Goal: Information Seeking & Learning: Find specific fact

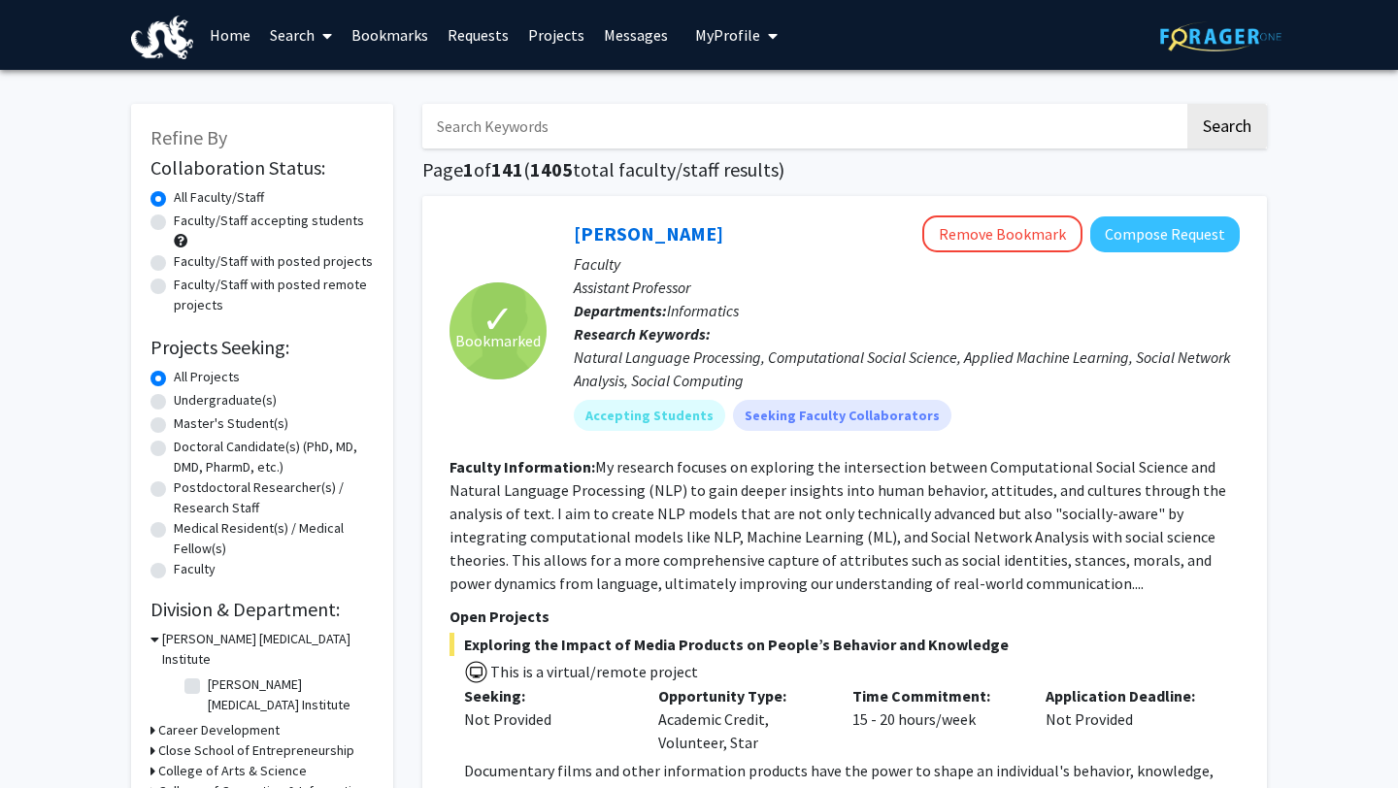
click at [232, 18] on link "Home" at bounding box center [230, 35] width 60 height 68
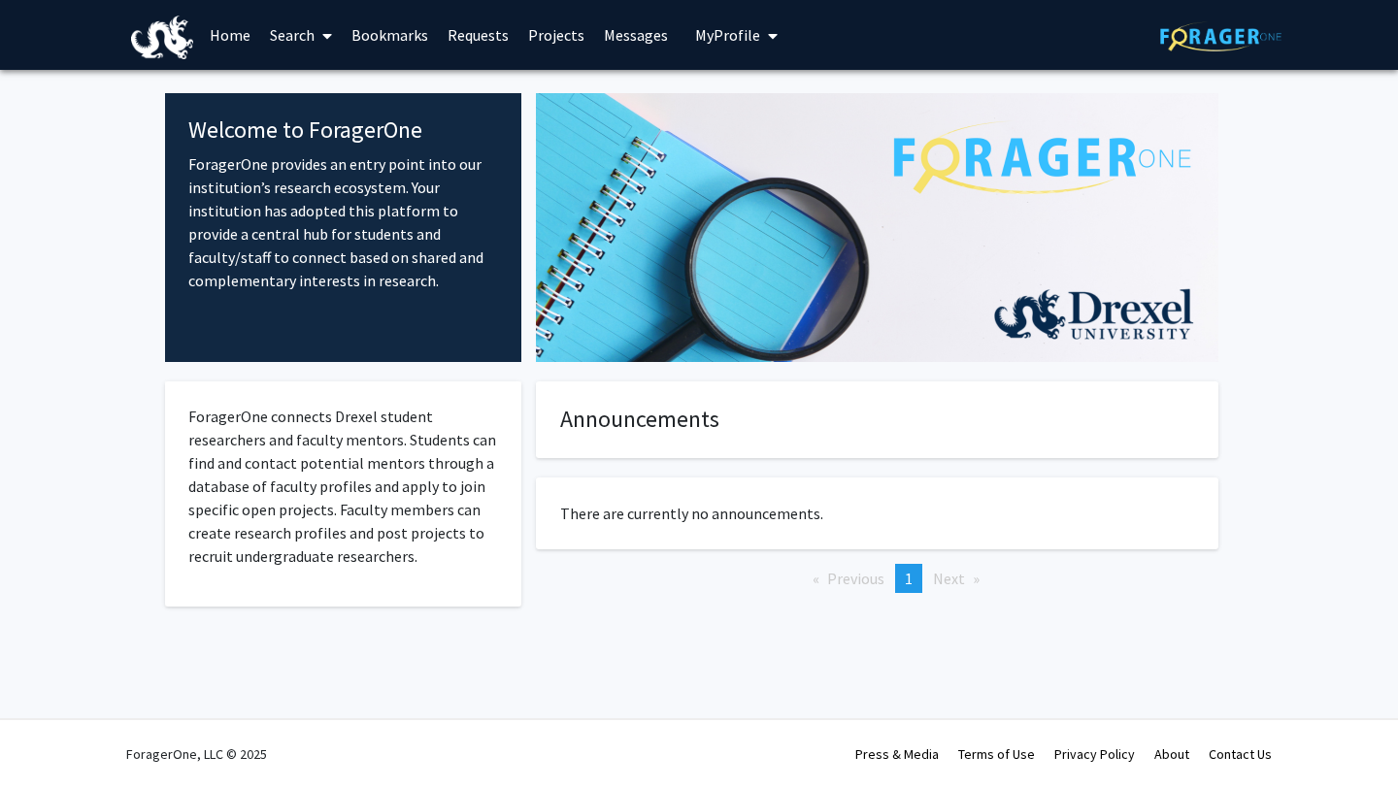
click at [279, 39] on link "Search" at bounding box center [301, 35] width 82 height 68
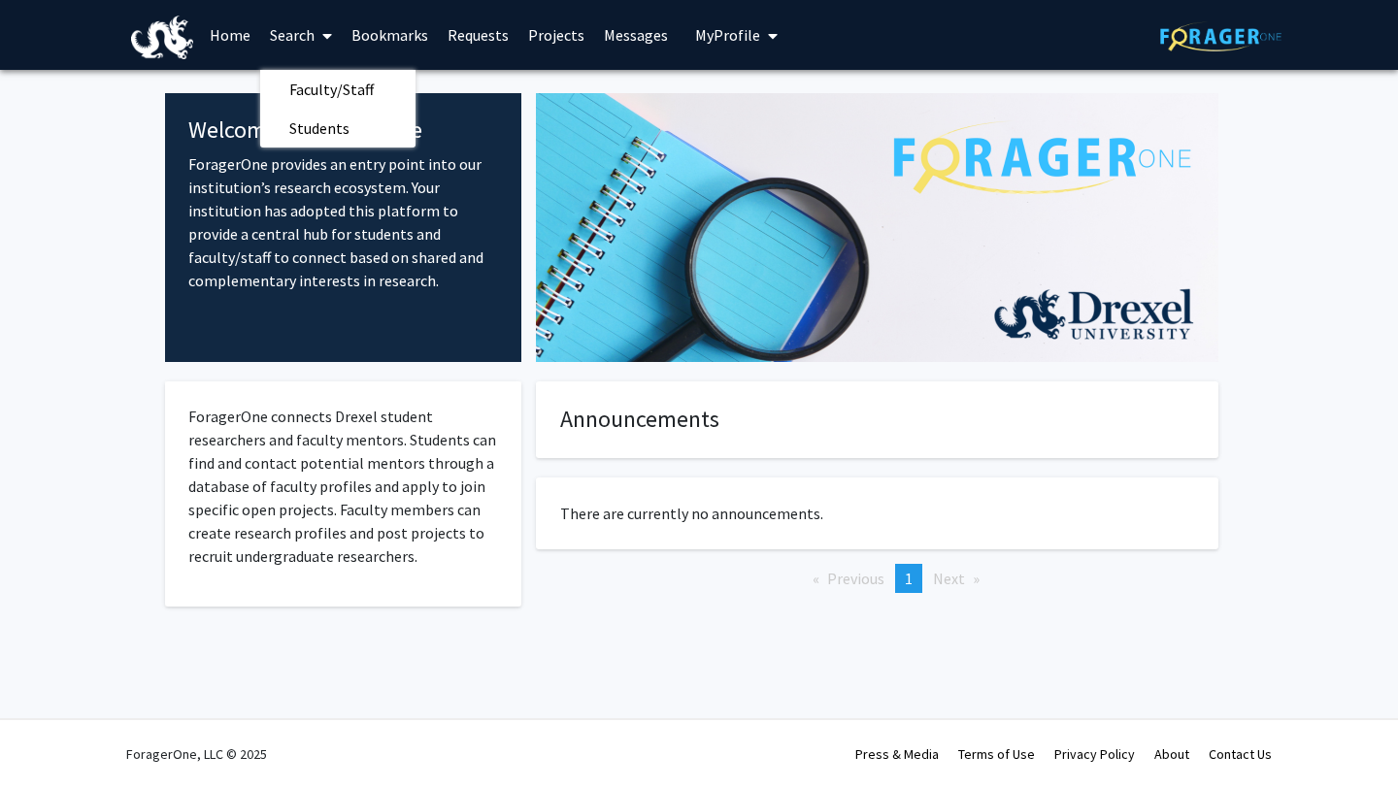
click at [376, 34] on link "Bookmarks" at bounding box center [390, 35] width 96 height 68
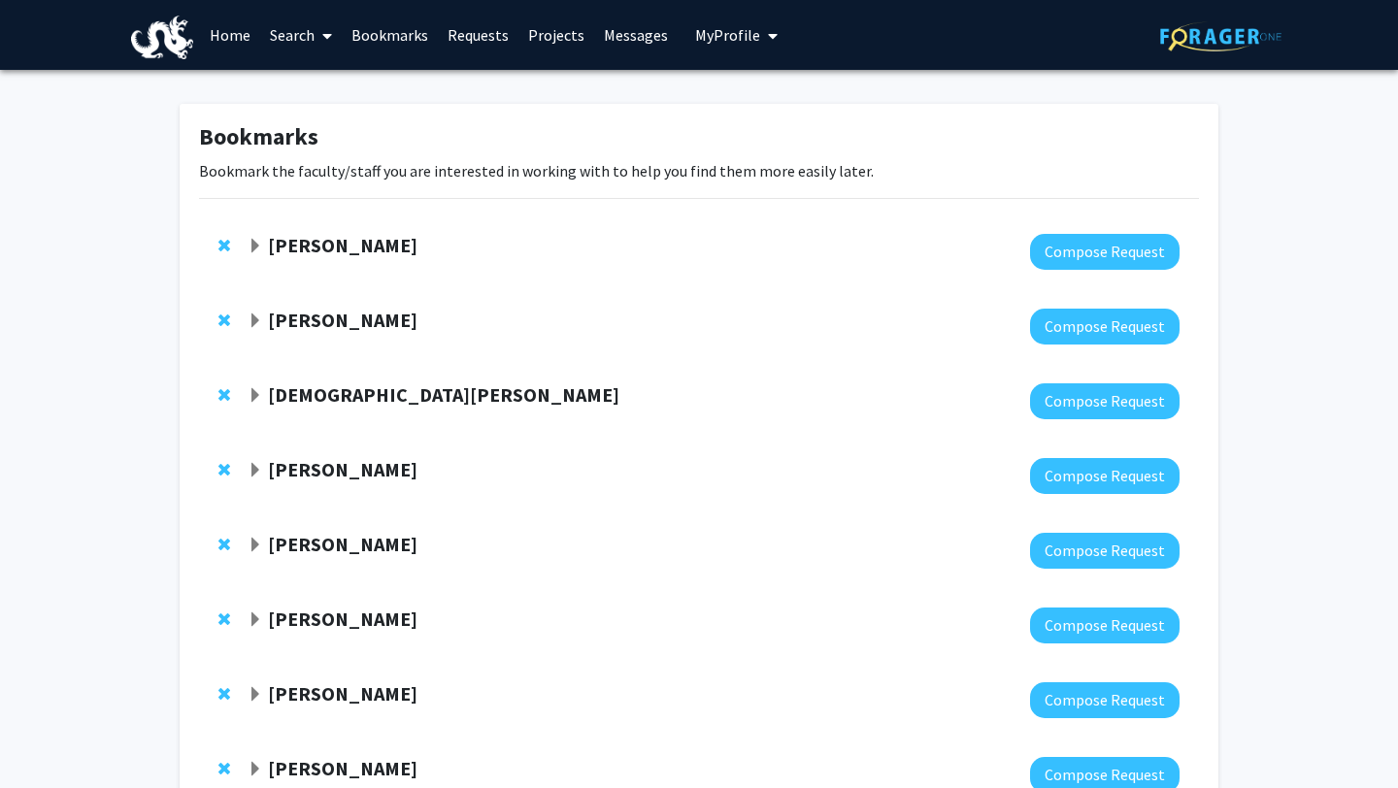
click at [705, 48] on button "My Profile" at bounding box center [736, 35] width 94 height 70
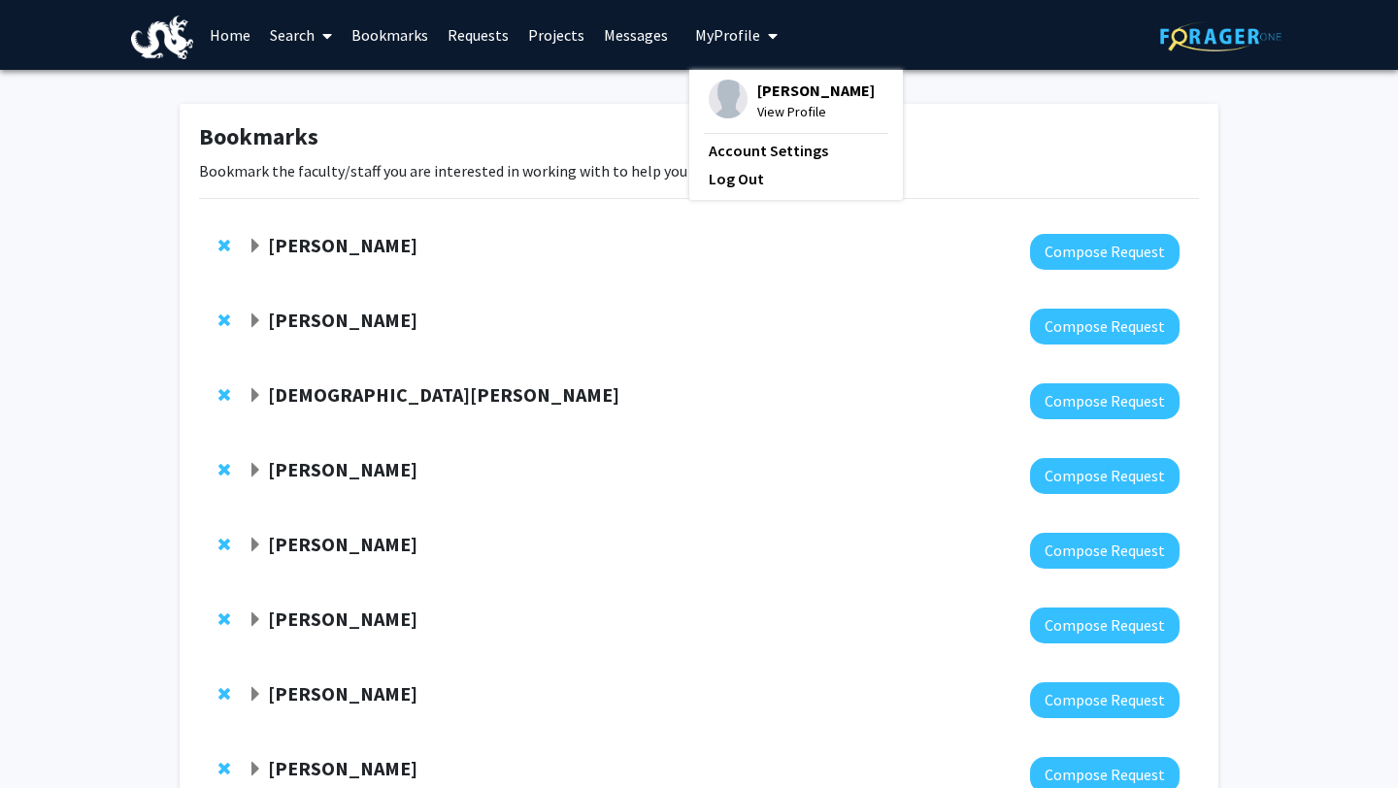
click at [629, 38] on link "Messages" at bounding box center [636, 35] width 84 height 68
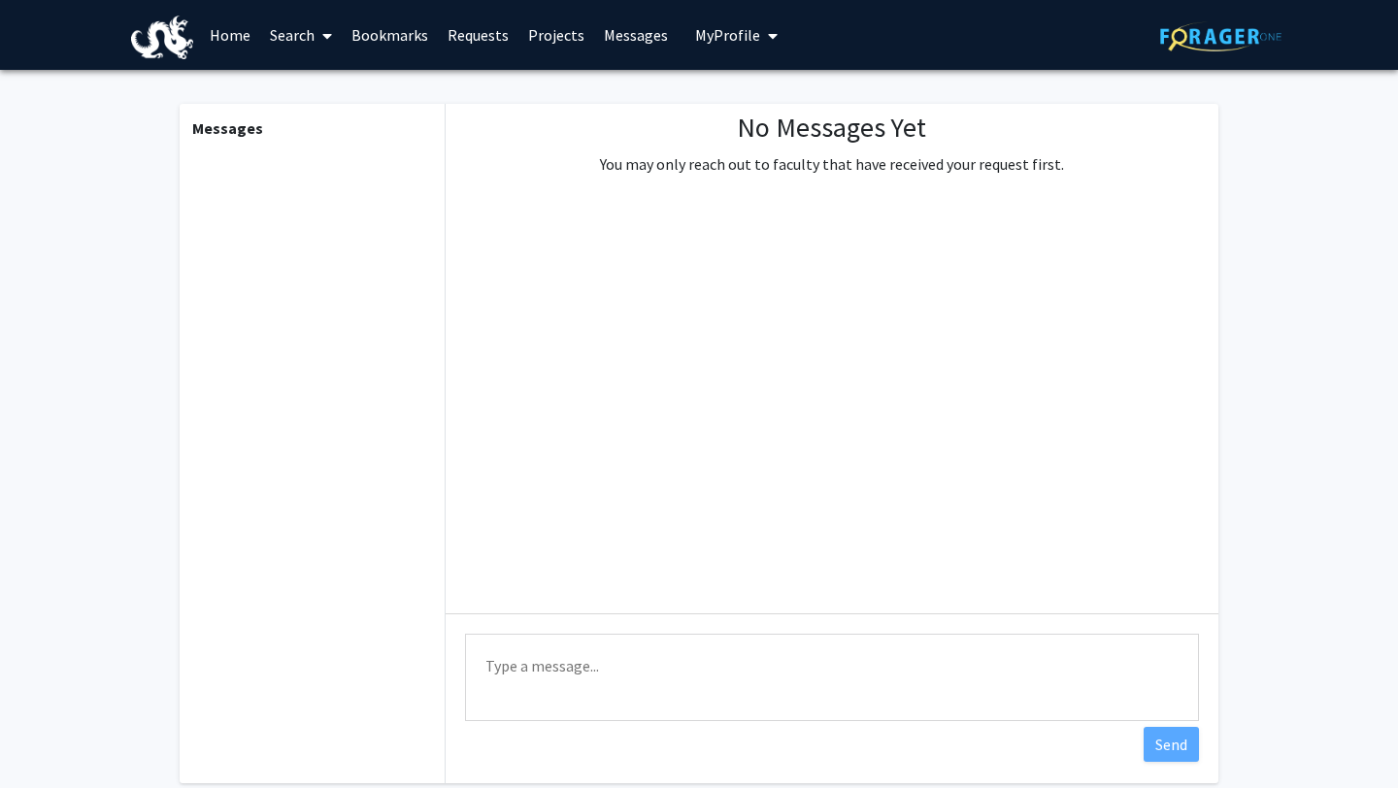
click at [545, 32] on link "Projects" at bounding box center [557, 35] width 76 height 68
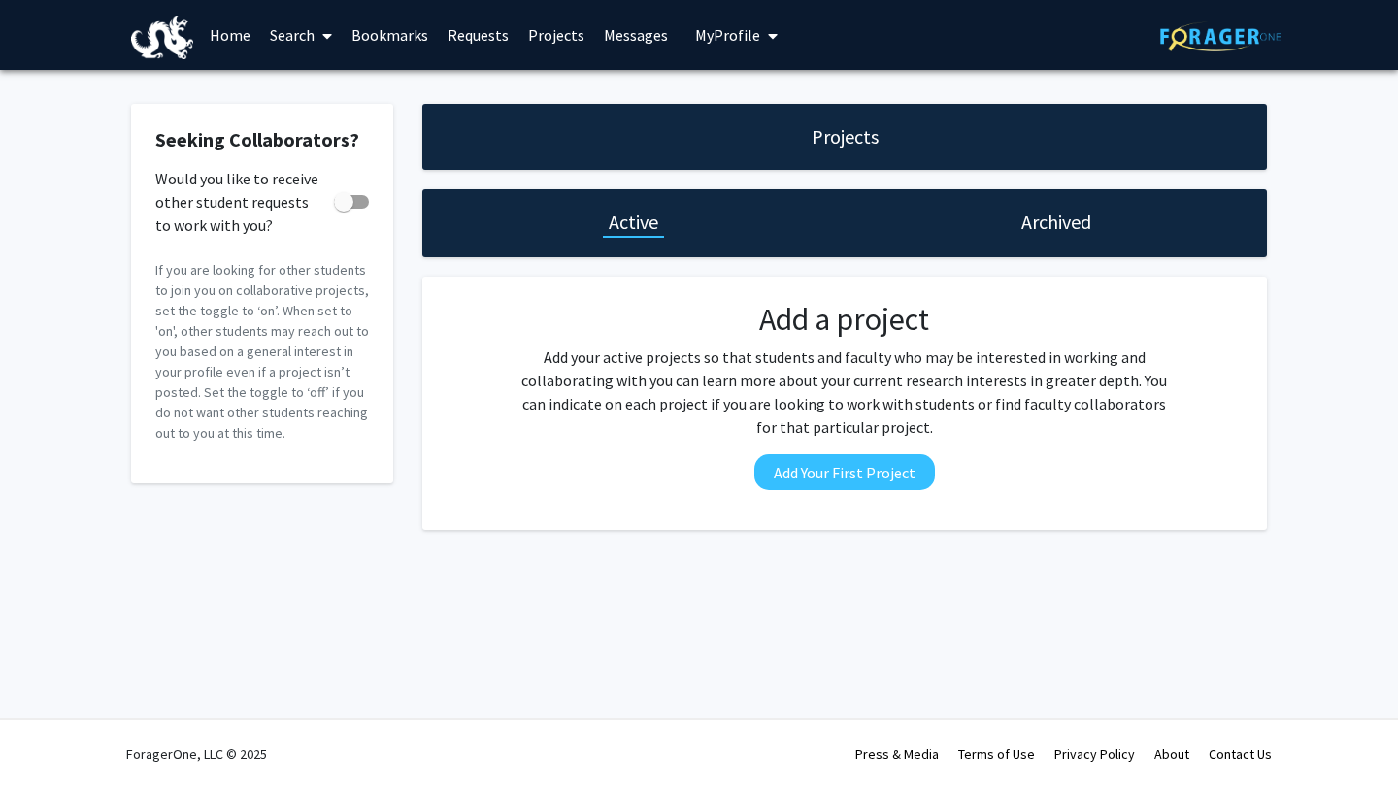
click at [227, 32] on link "Home" at bounding box center [230, 35] width 60 height 68
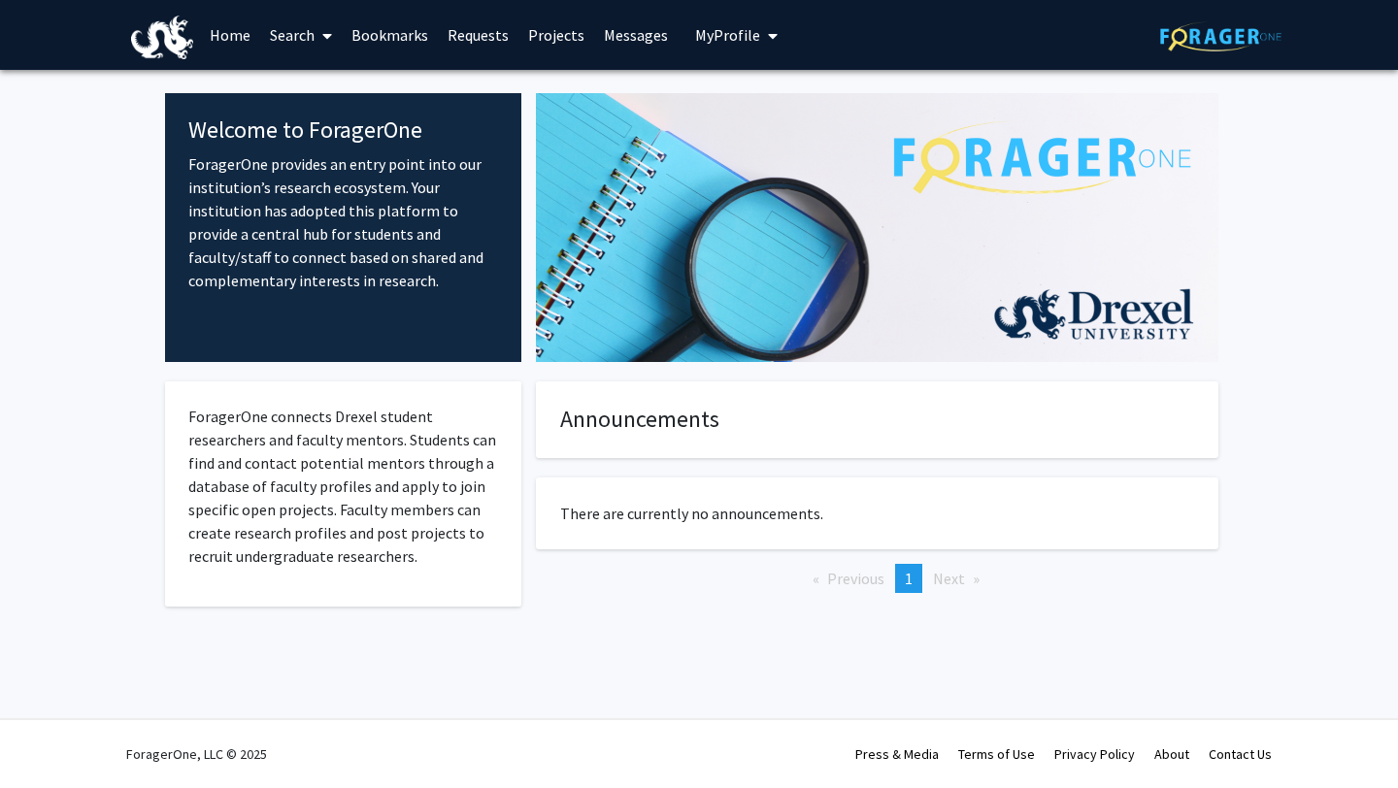
click at [957, 588] on li "Next page" at bounding box center [956, 578] width 66 height 29
click at [353, 466] on p "ForagerOne connects Drexel student researchers and faculty mentors. Students ca…" at bounding box center [343, 486] width 310 height 163
click at [376, 284] on p "ForagerOne provides an entry point into our institution’s research ecosystem. Y…" at bounding box center [343, 222] width 310 height 140
click at [322, 39] on span at bounding box center [323, 36] width 17 height 68
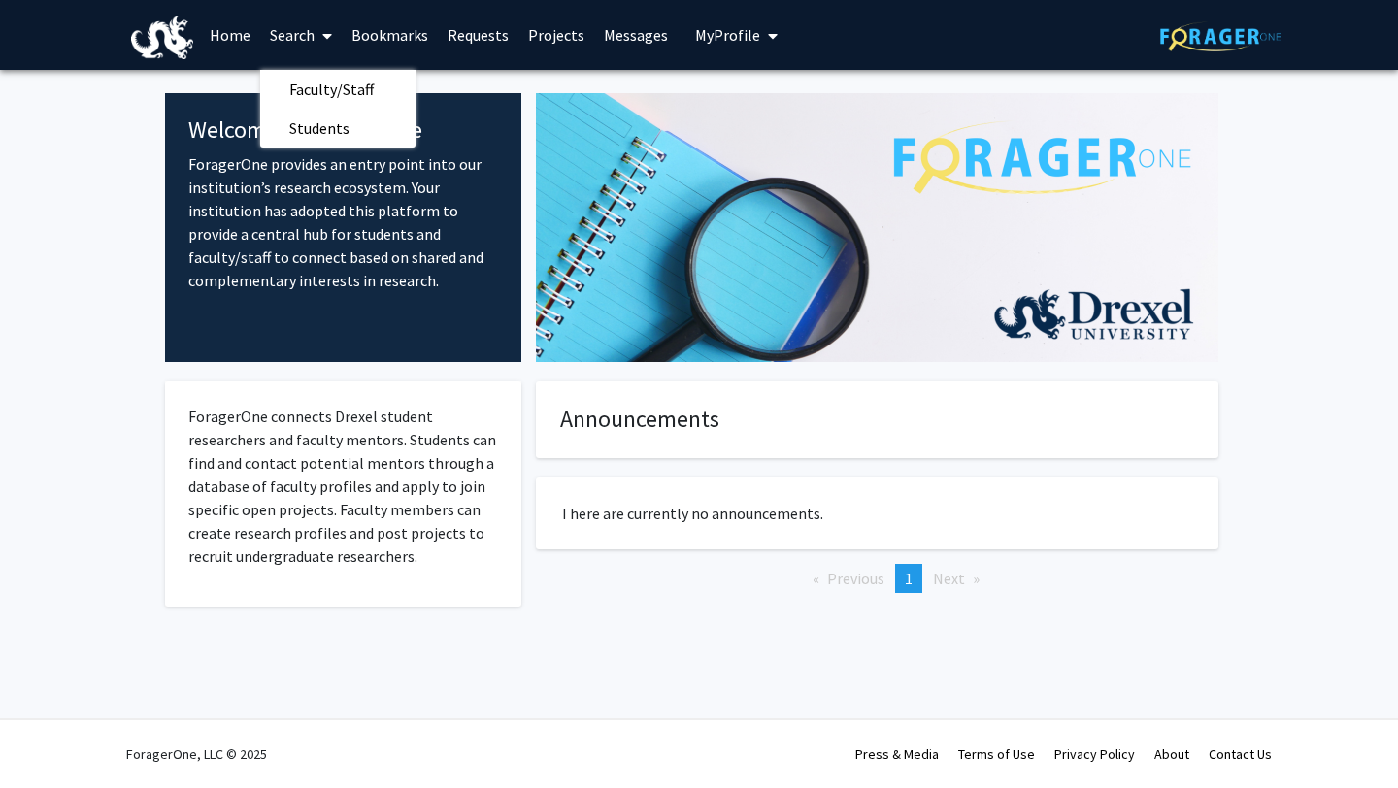
click at [382, 19] on link "Bookmarks" at bounding box center [390, 35] width 96 height 68
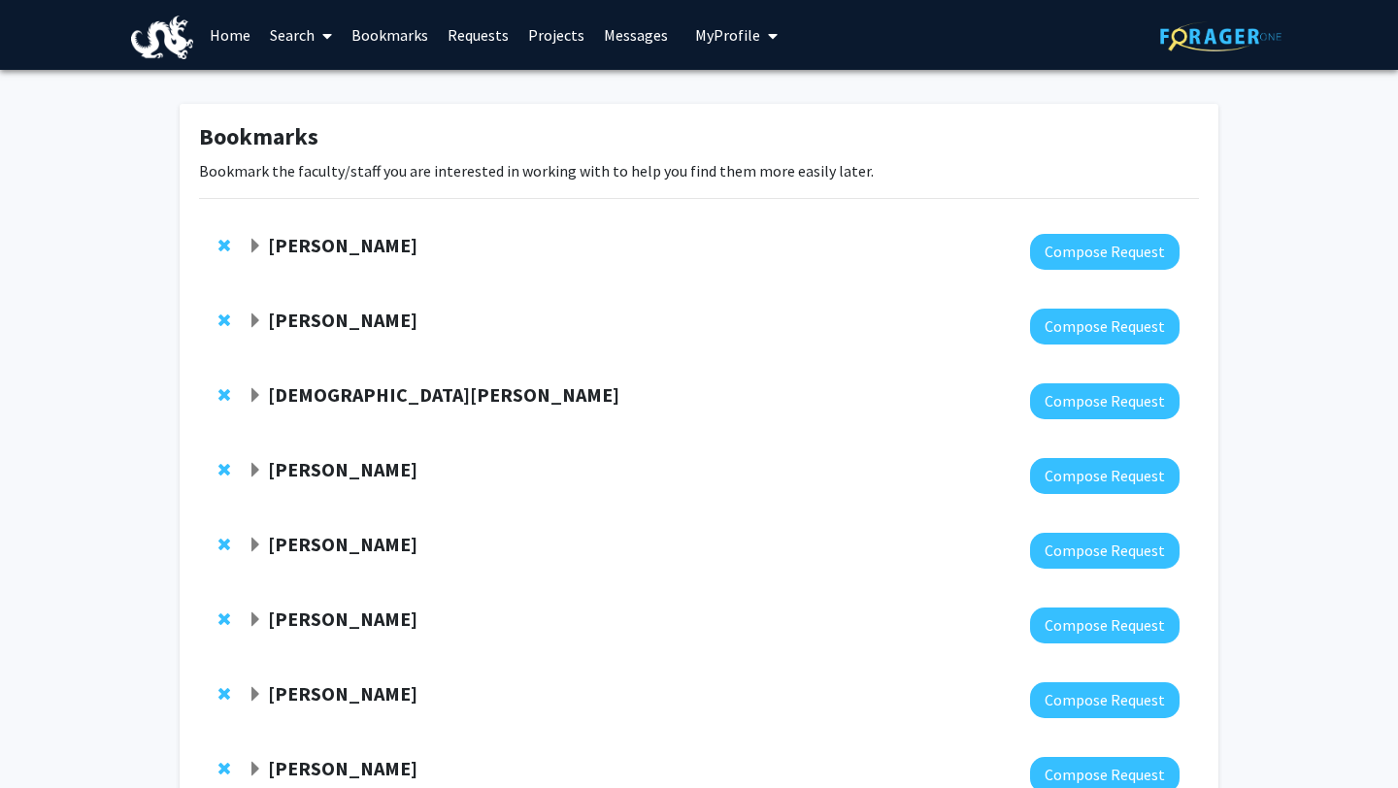
click at [445, 25] on link "Requests" at bounding box center [478, 35] width 81 height 68
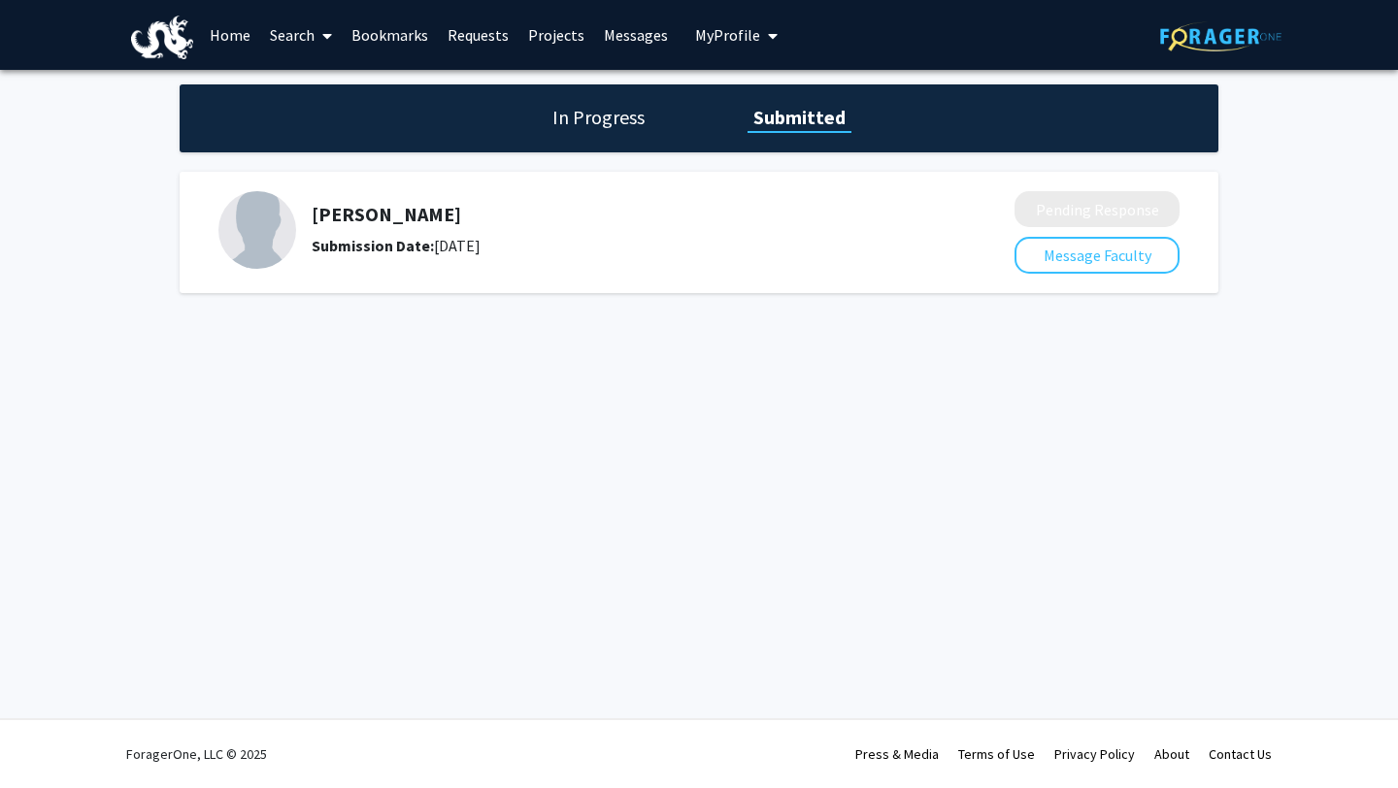
click at [598, 41] on link "Messages" at bounding box center [636, 35] width 84 height 68
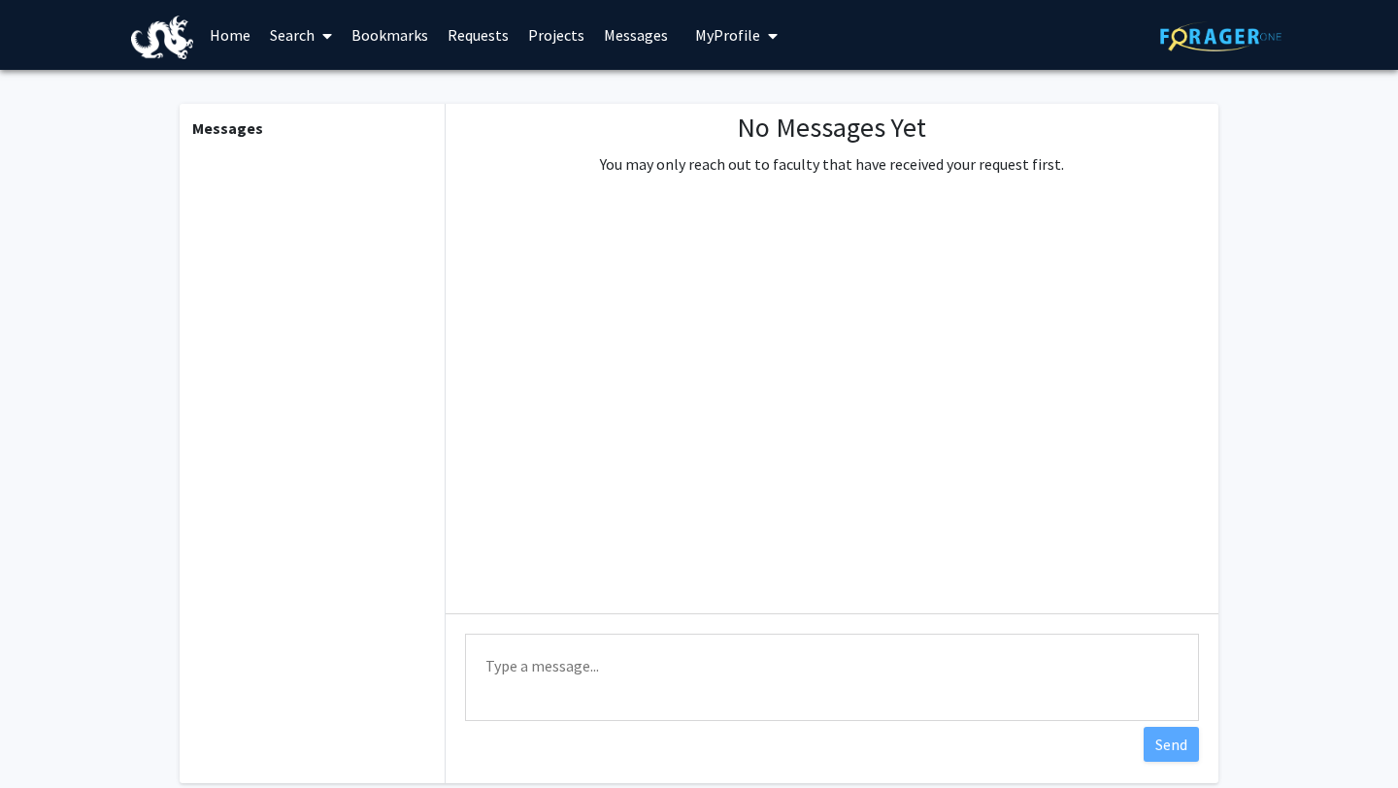
click at [747, 41] on span "My Profile" at bounding box center [727, 34] width 65 height 19
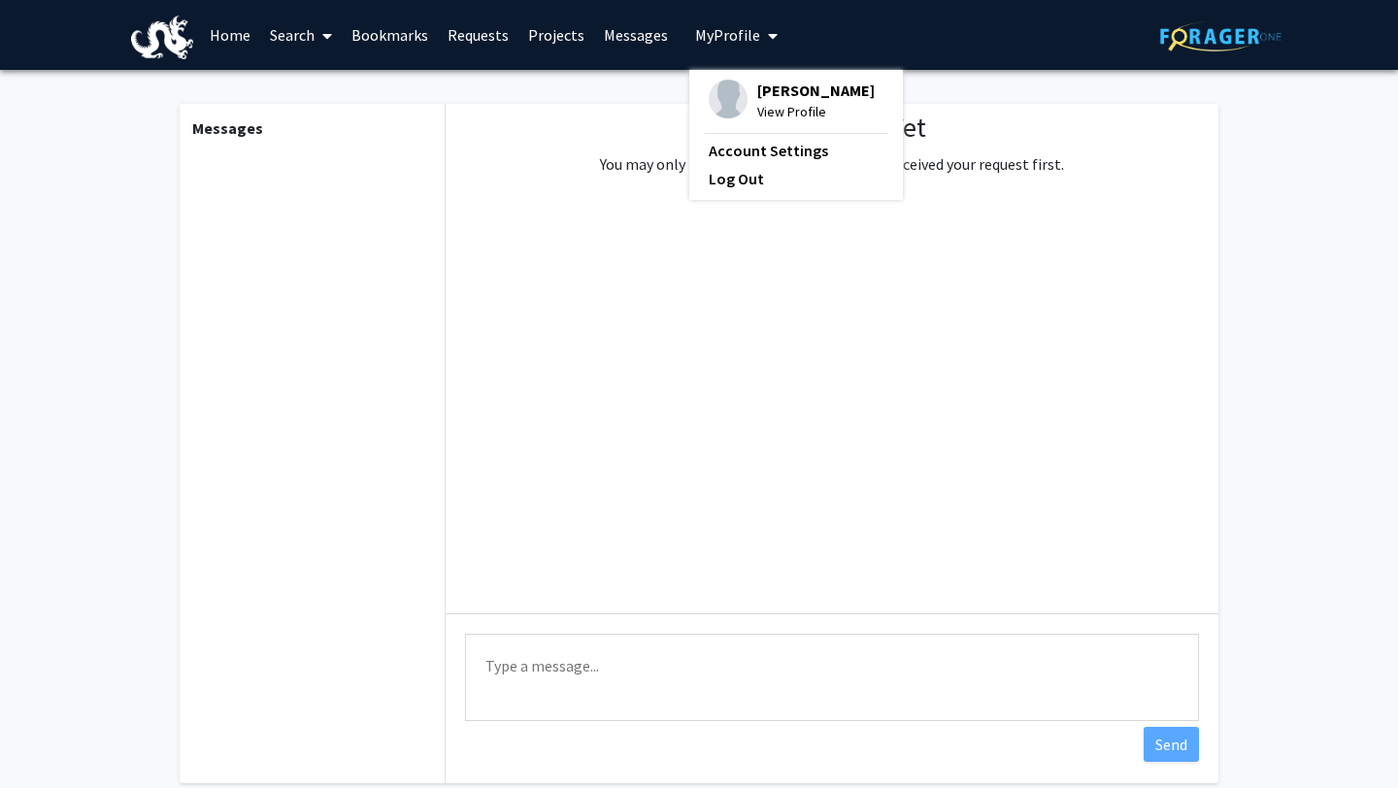
click at [1208, 57] on link at bounding box center [1220, 35] width 121 height 68
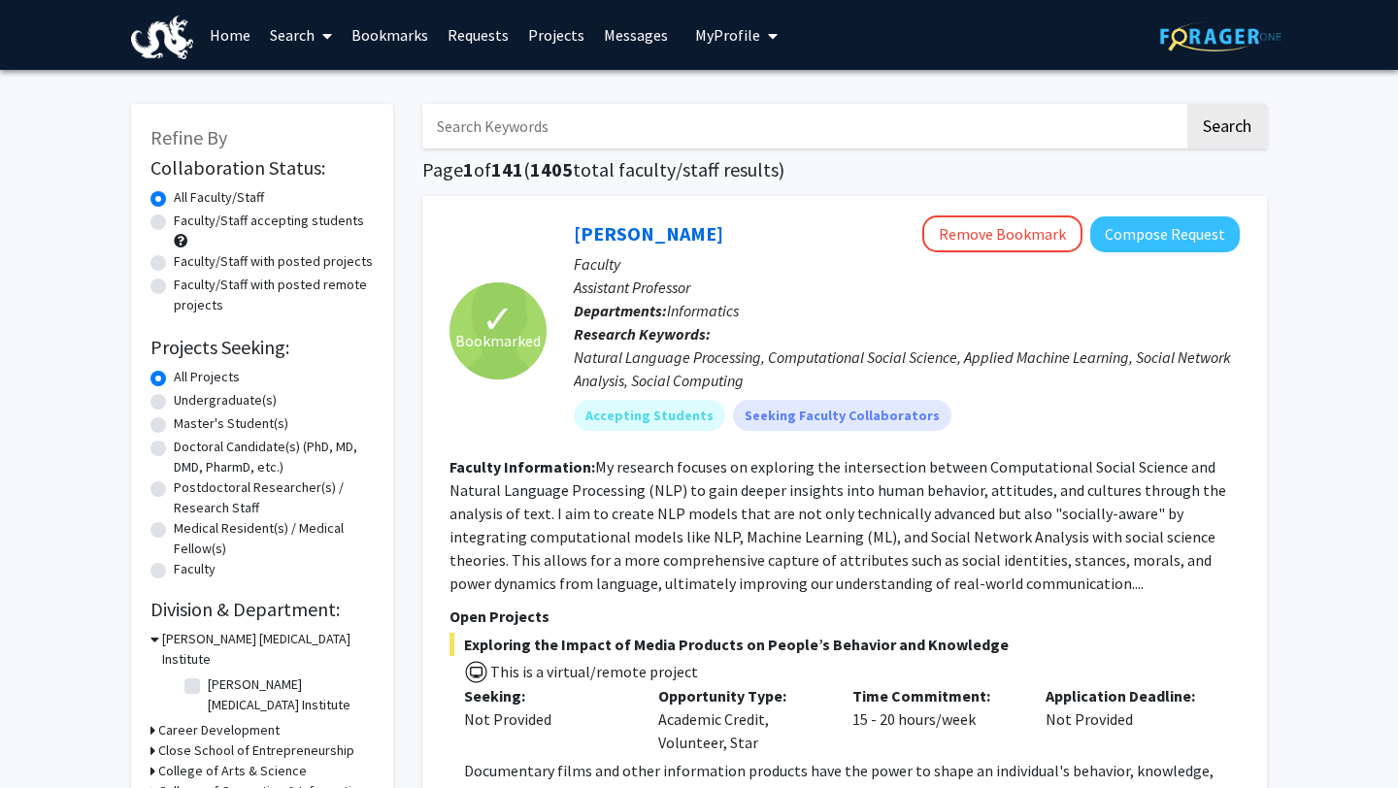
click at [241, 36] on link "Home" at bounding box center [230, 35] width 60 height 68
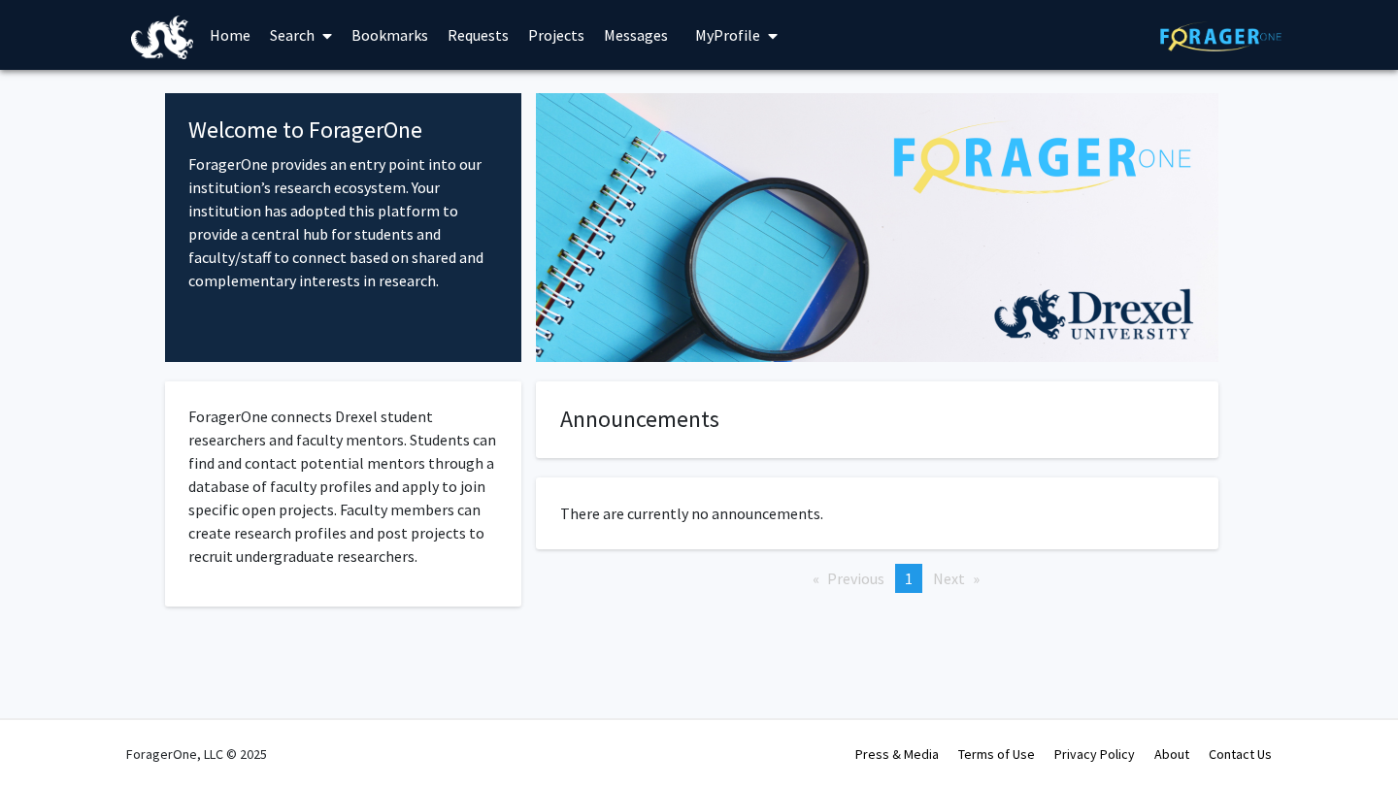
click at [156, 40] on img at bounding box center [162, 38] width 62 height 44
click at [223, 38] on link "Home" at bounding box center [230, 35] width 60 height 68
click at [271, 34] on link "Search" at bounding box center [301, 35] width 82 height 68
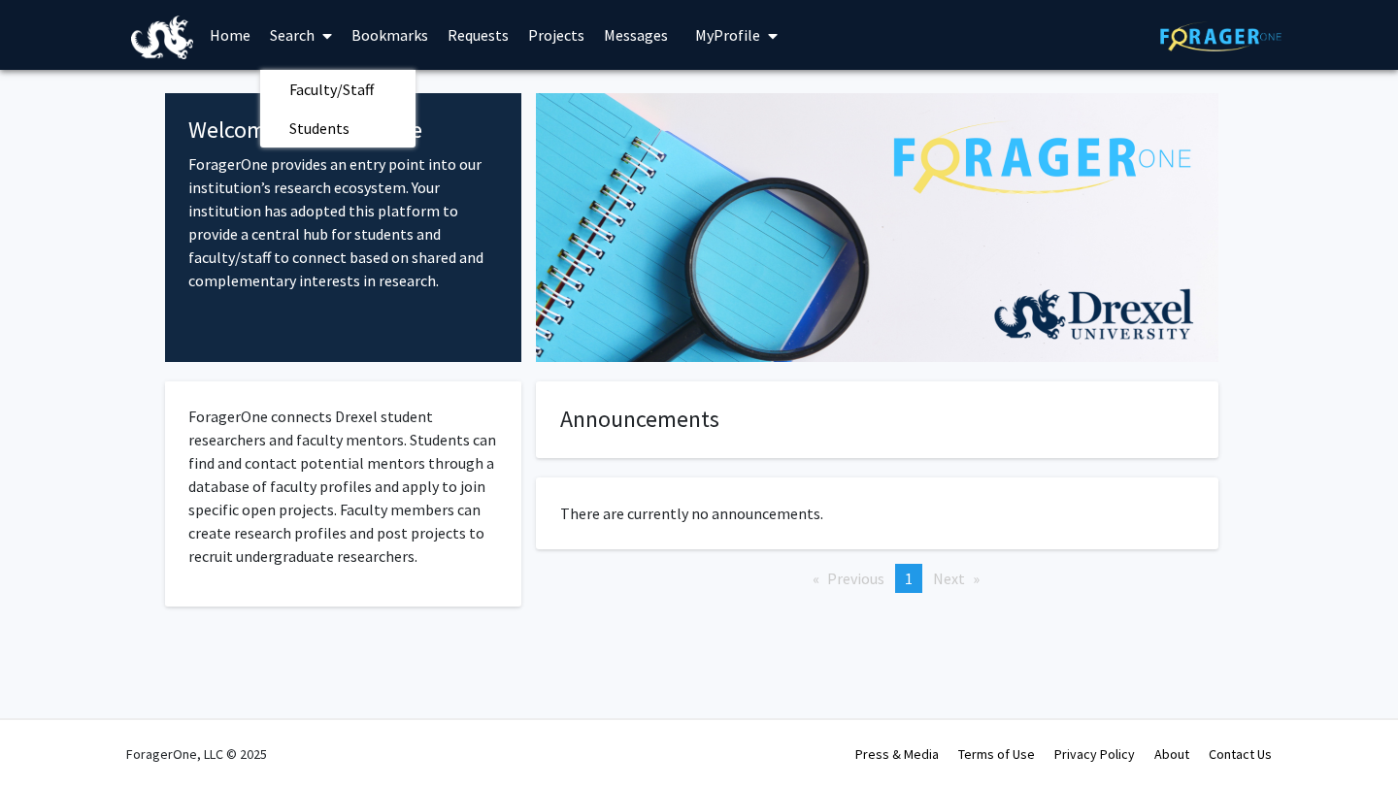
click at [375, 30] on link "Bookmarks" at bounding box center [390, 35] width 96 height 68
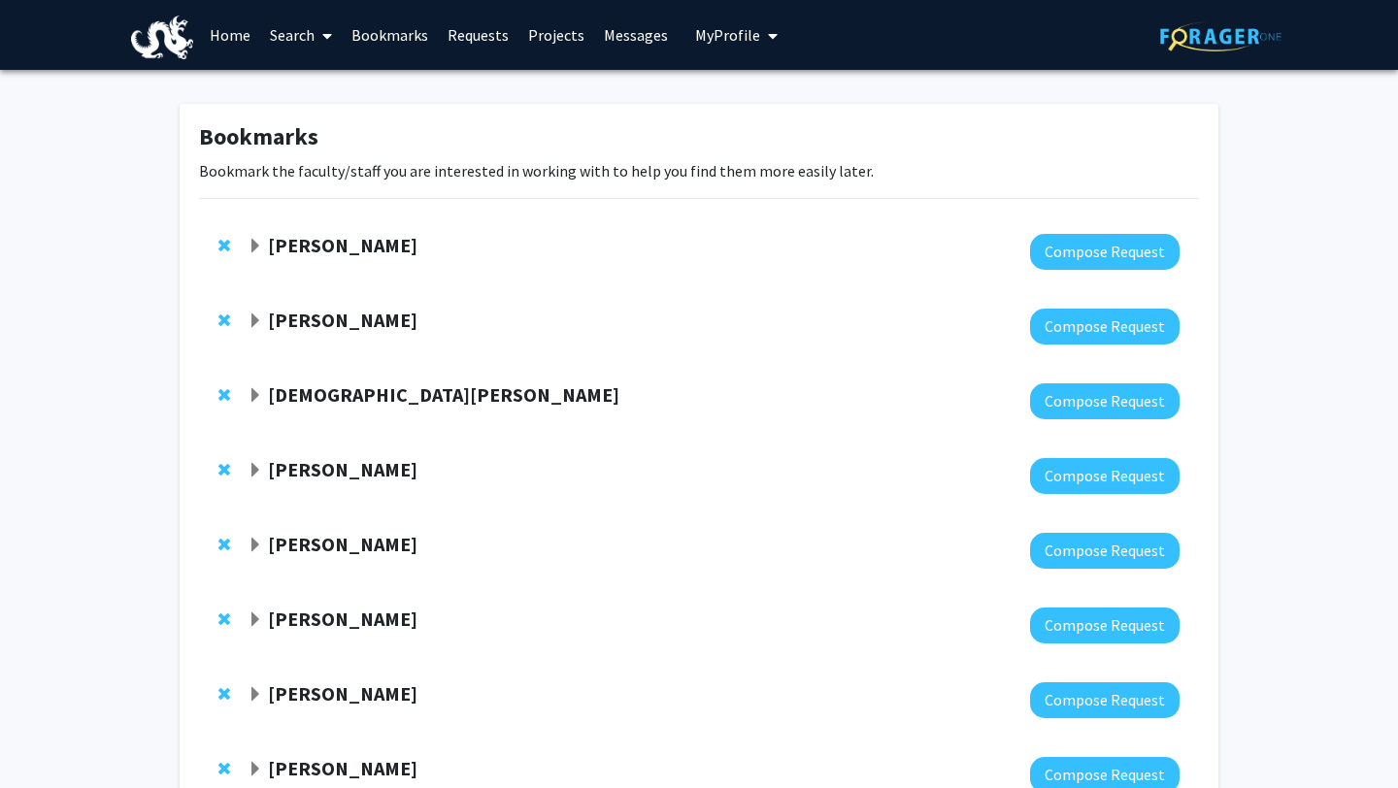
click at [553, 42] on link "Projects" at bounding box center [557, 35] width 76 height 68
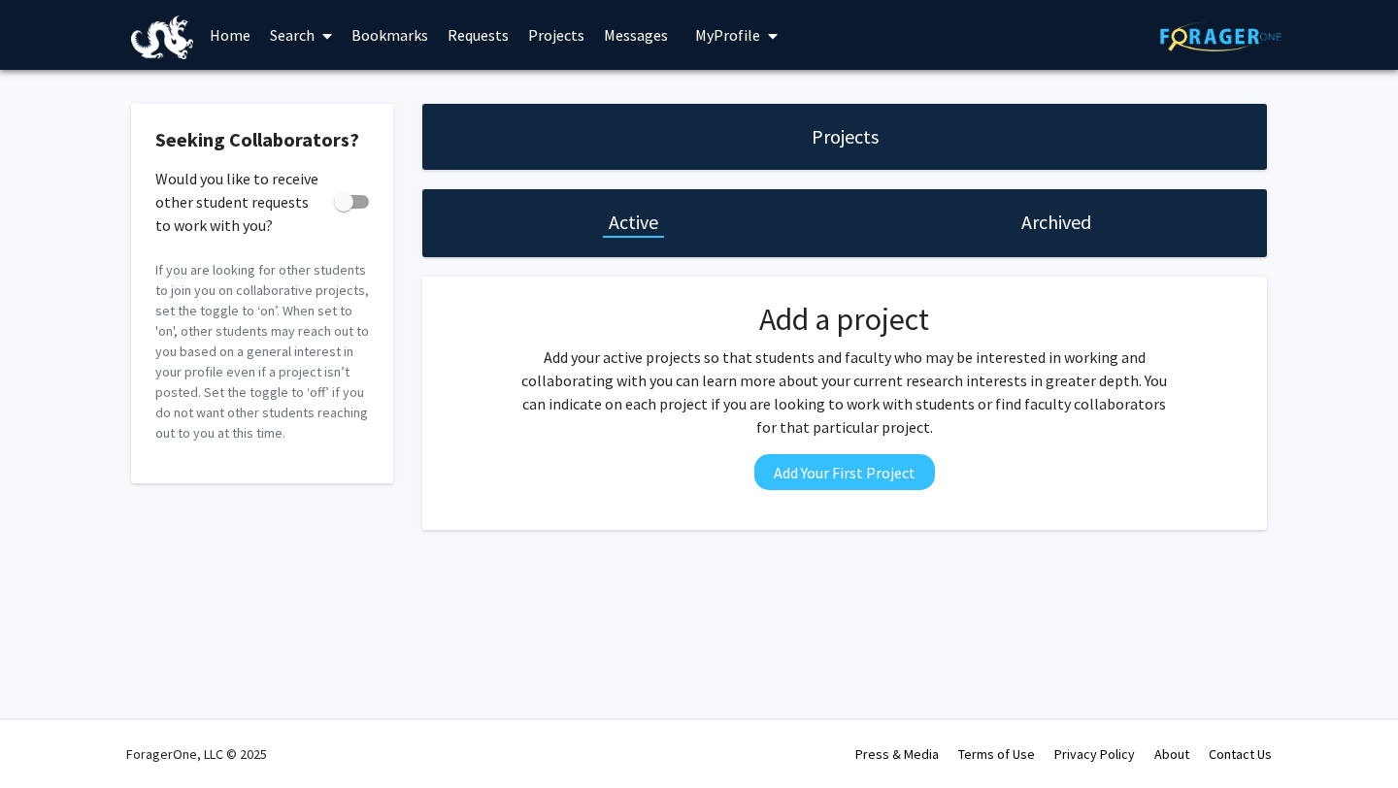
click at [488, 41] on link "Requests" at bounding box center [478, 35] width 81 height 68
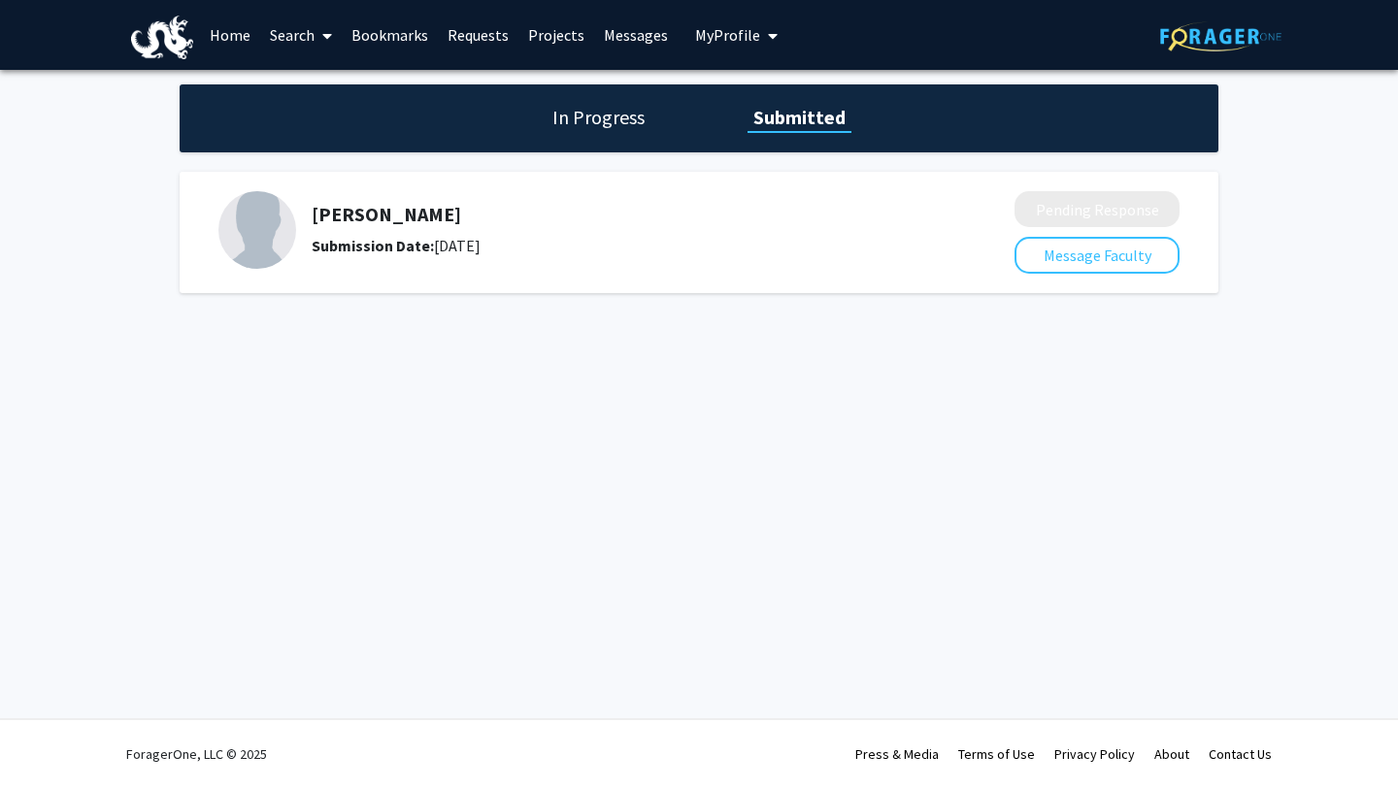
click at [565, 35] on link "Projects" at bounding box center [557, 35] width 76 height 68
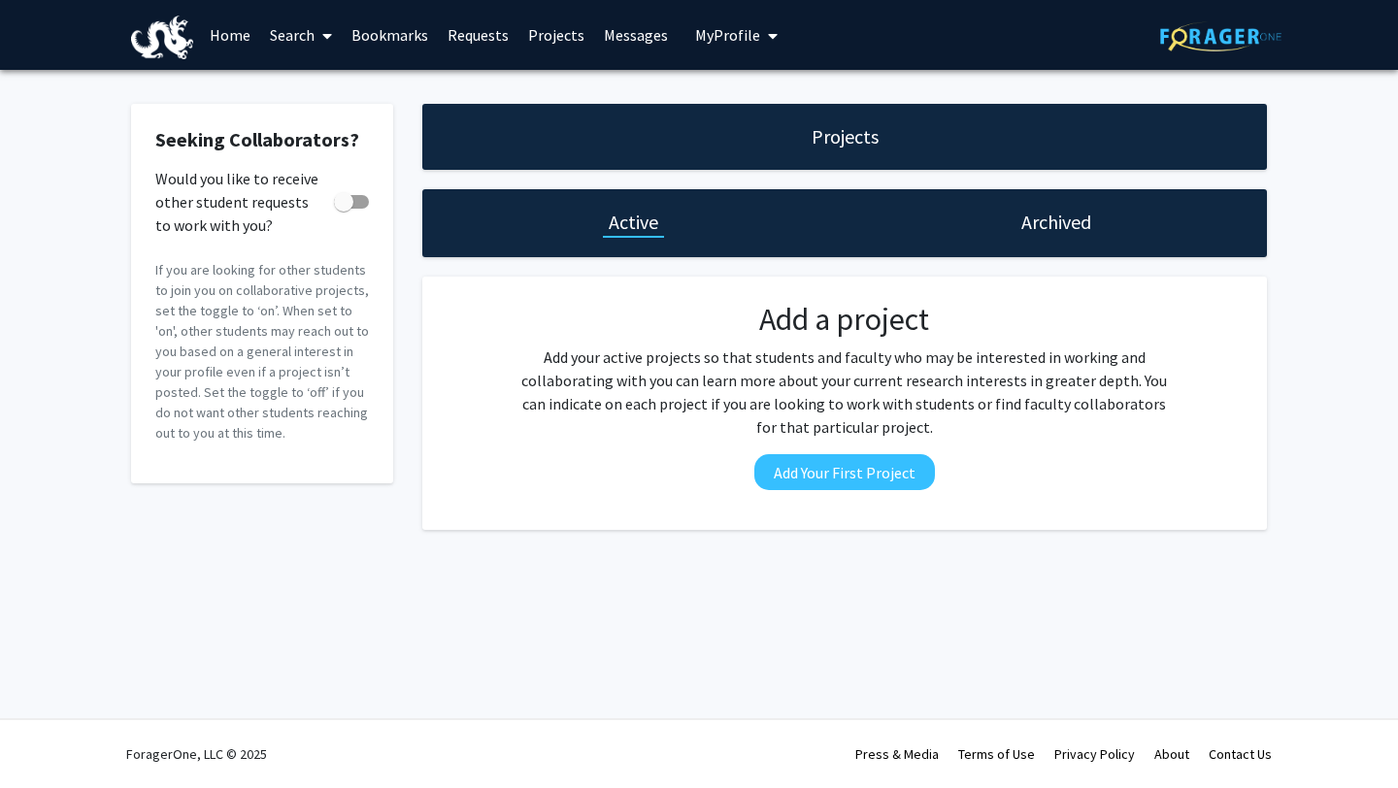
click at [500, 36] on link "Requests" at bounding box center [478, 35] width 81 height 68
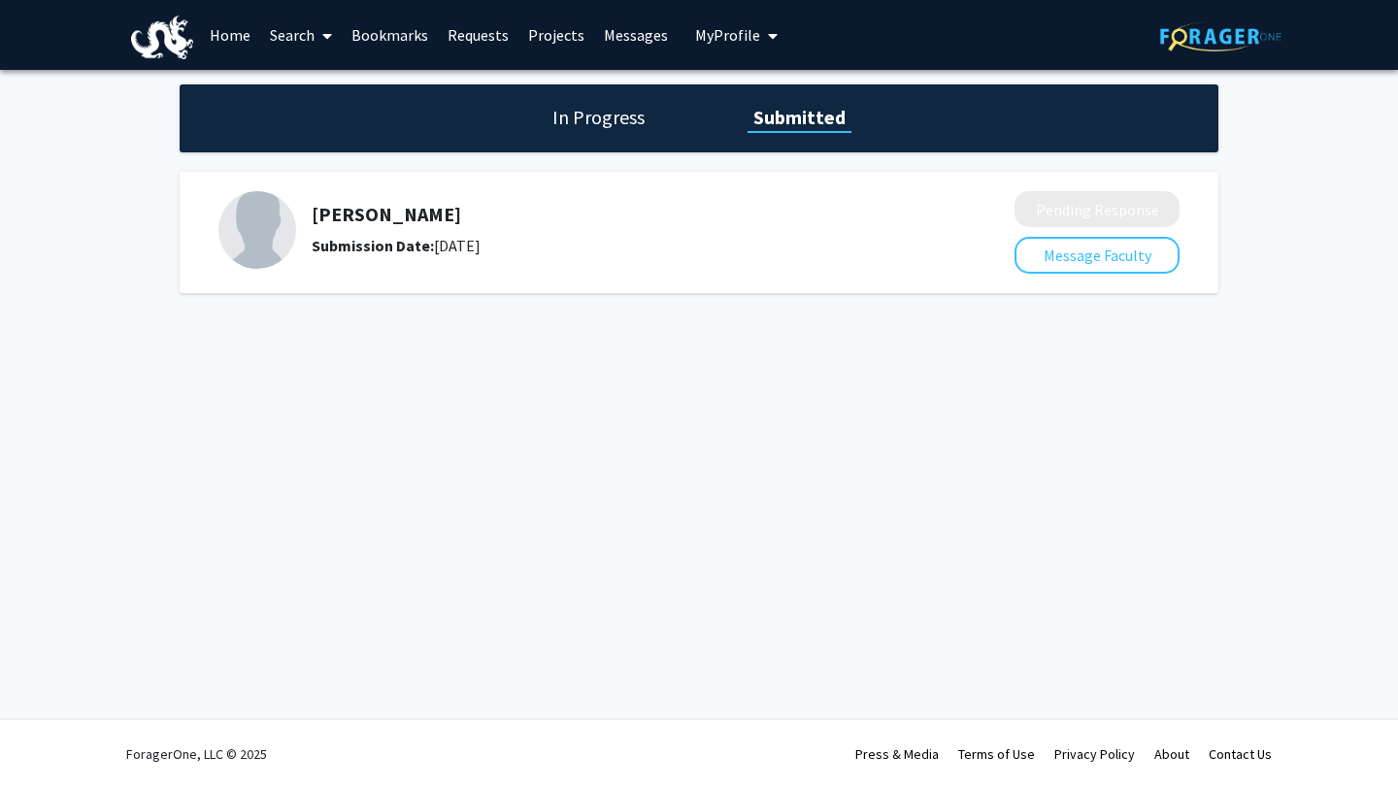
click at [554, 35] on link "Projects" at bounding box center [557, 35] width 76 height 68
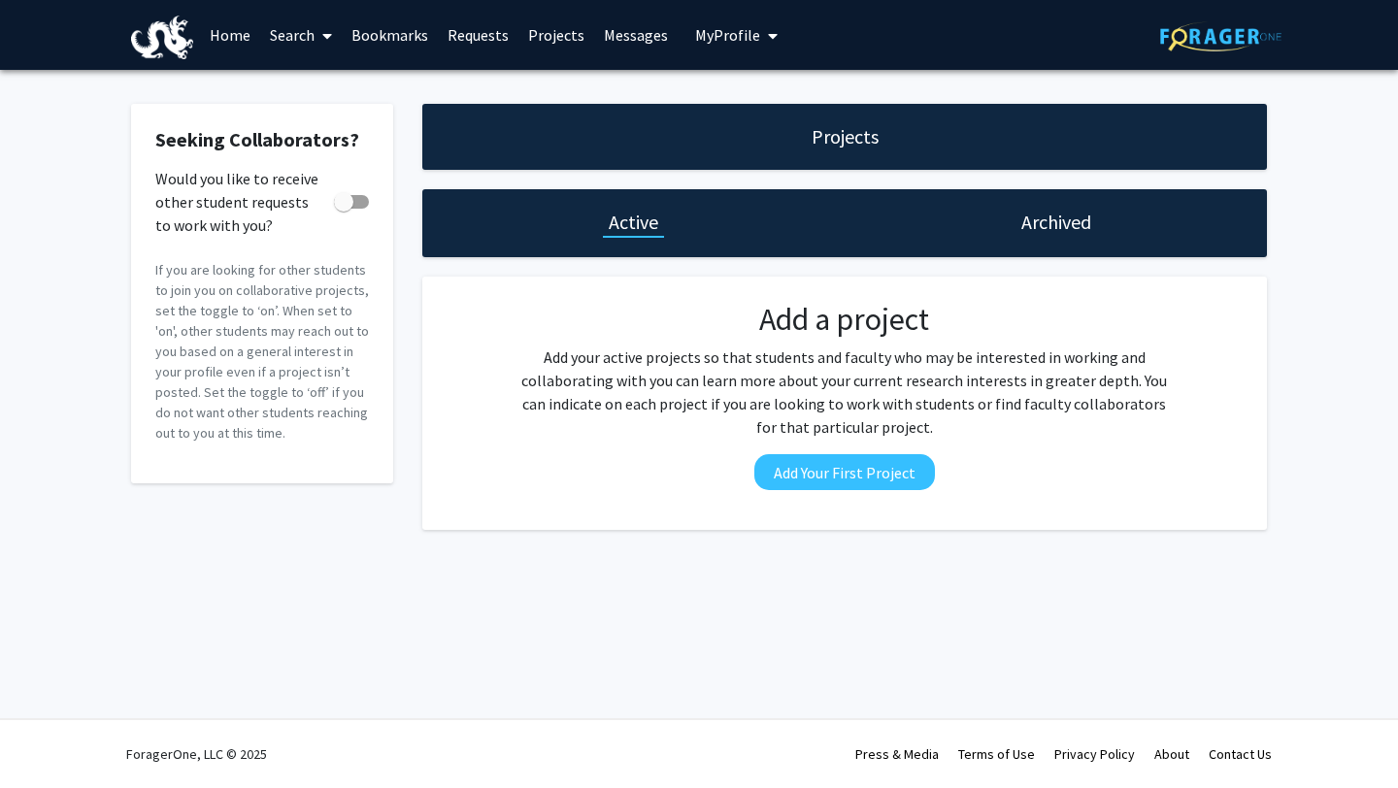
click at [651, 28] on link "Messages" at bounding box center [636, 35] width 84 height 68
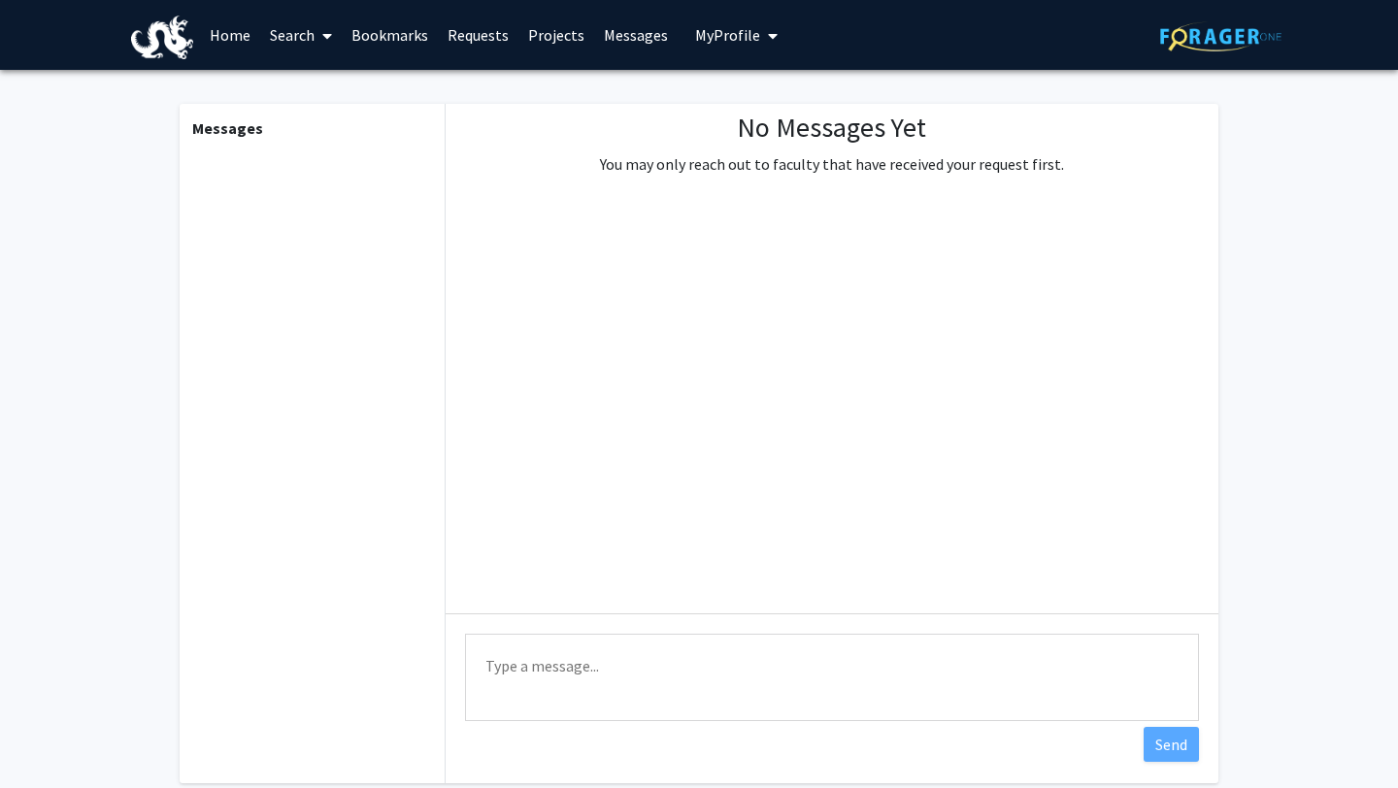
click at [721, 43] on span "My Profile" at bounding box center [727, 34] width 65 height 19
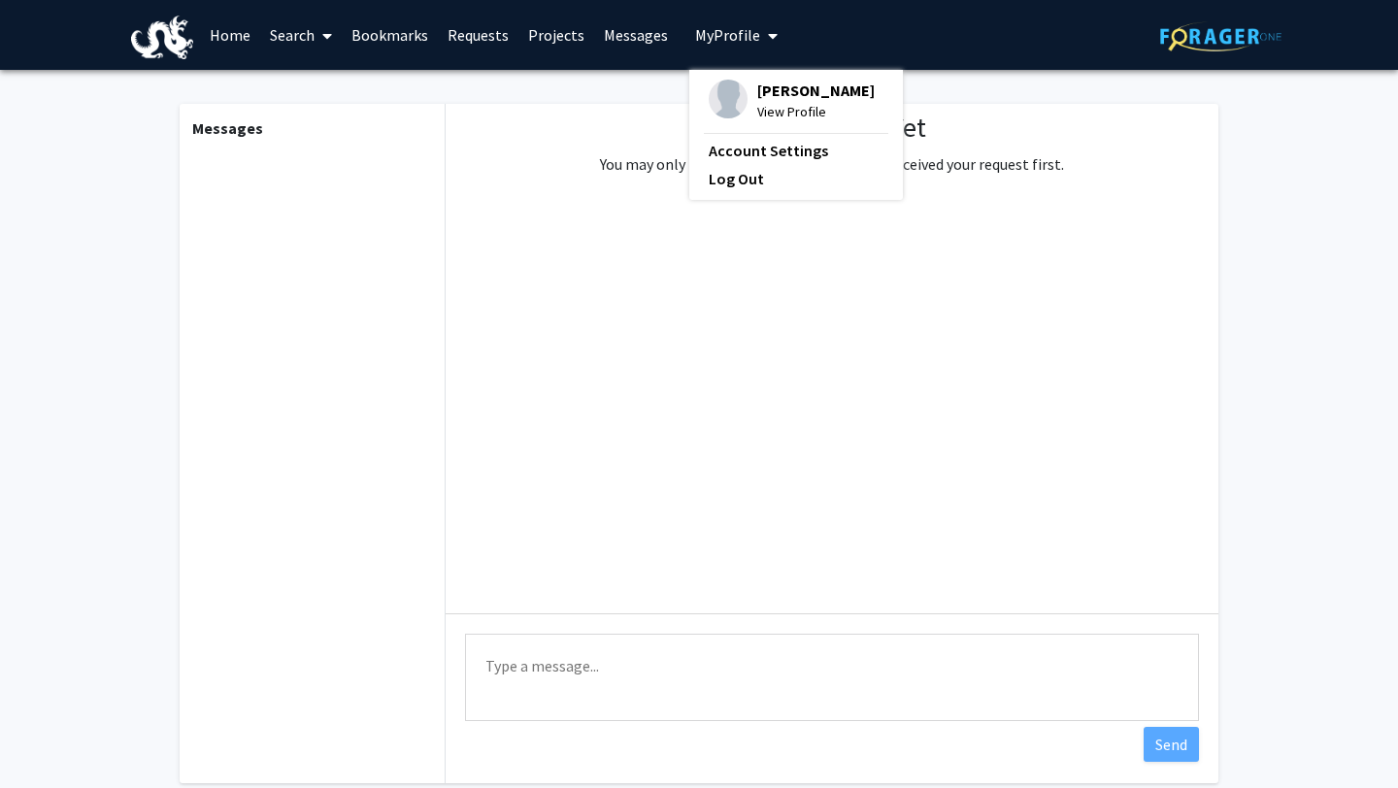
click at [1210, 40] on img at bounding box center [1220, 36] width 121 height 30
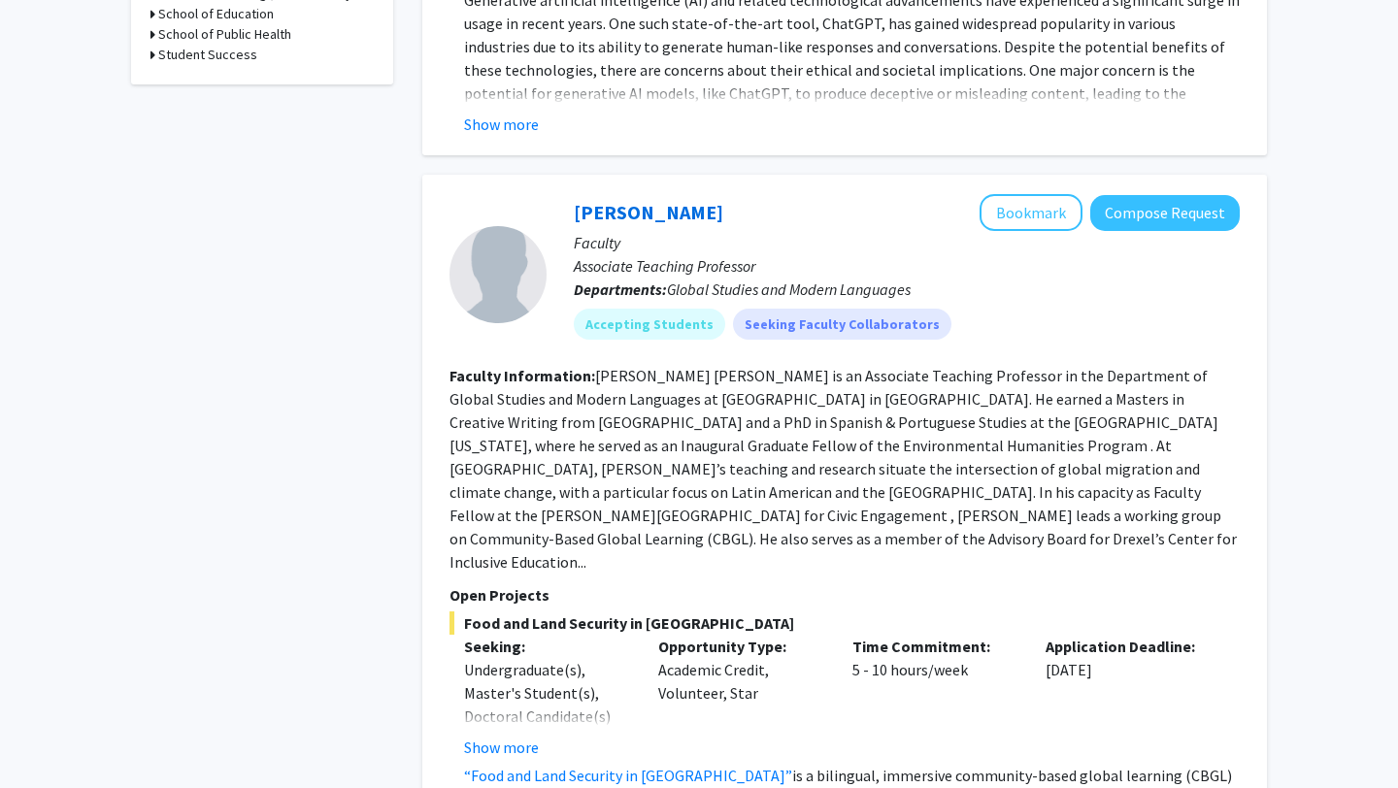
scroll to position [1070, 0]
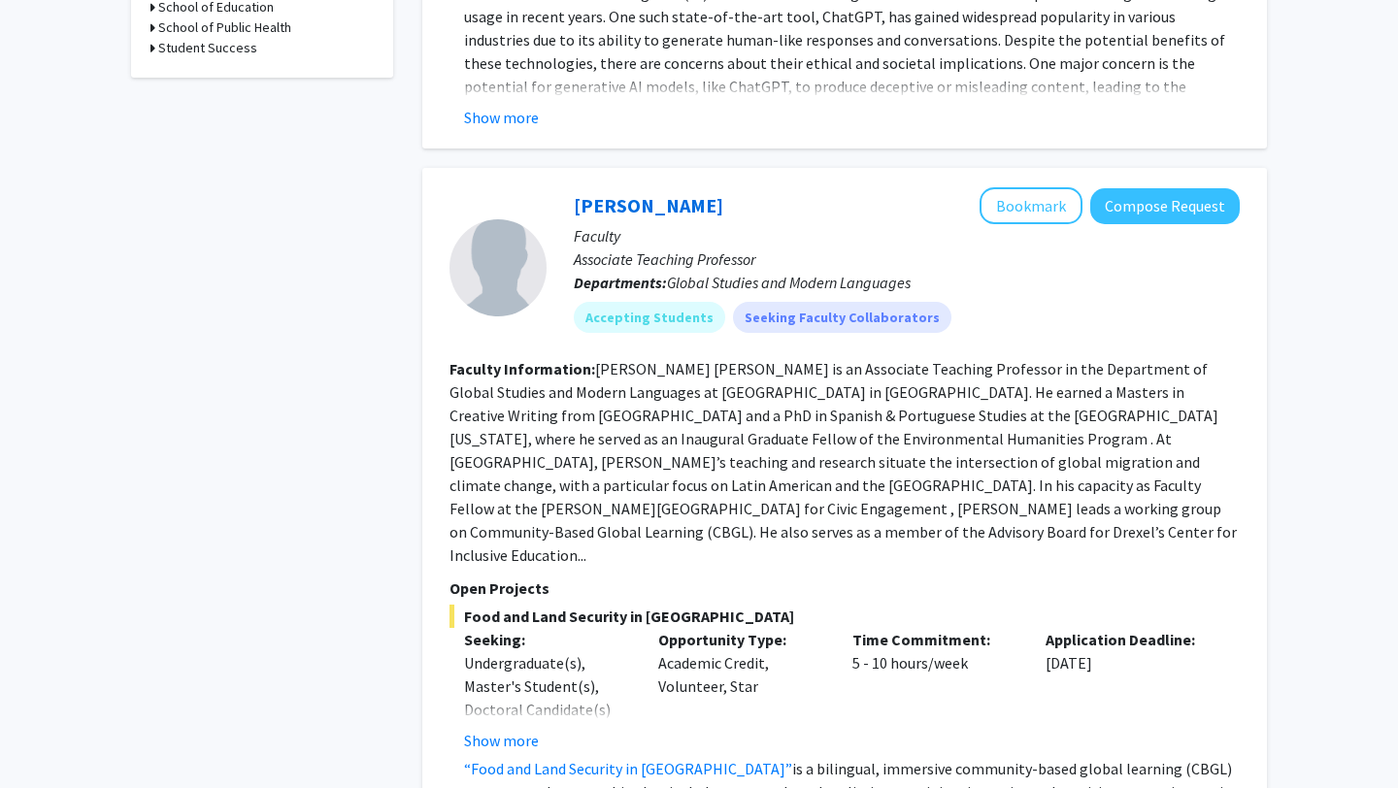
click at [537, 665] on div "Undergraduate(s), Master's Student(s), Doctoral Candidate(s) (PhD, MD, DMD, Pha…" at bounding box center [546, 710] width 165 height 117
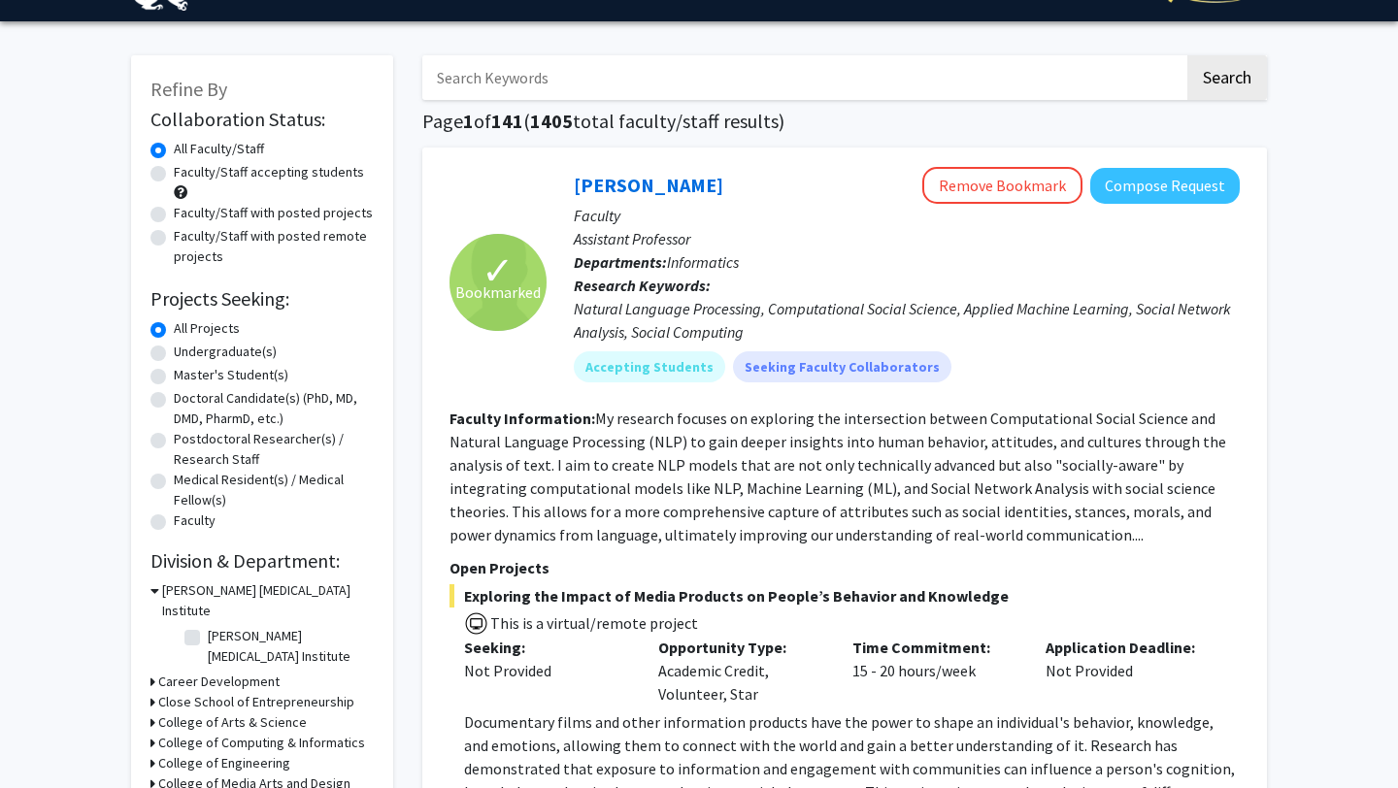
scroll to position [0, 0]
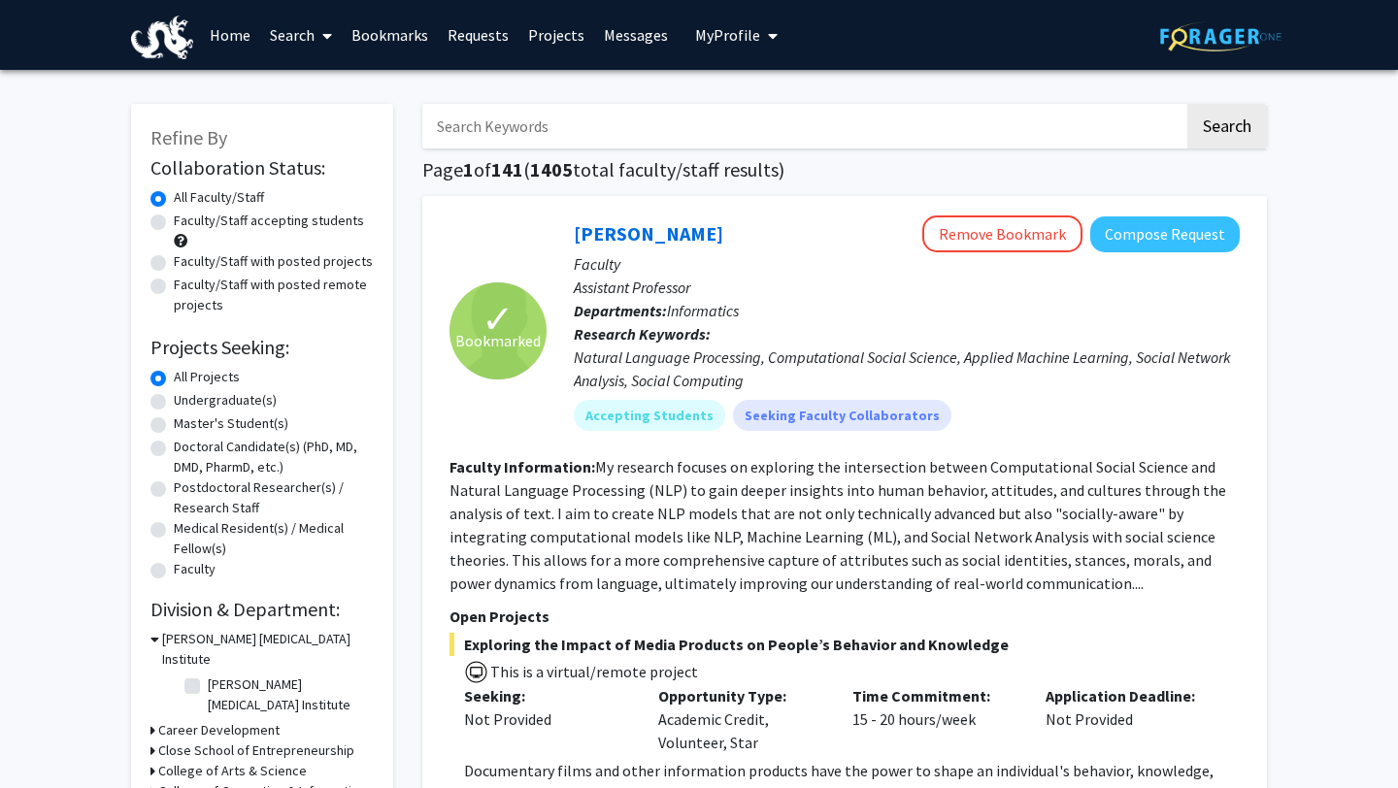
click at [661, 126] on input "Search Keywords" at bounding box center [803, 126] width 762 height 45
type input "[PERSON_NAME]"
click at [1188, 104] on button "Search" at bounding box center [1228, 126] width 80 height 45
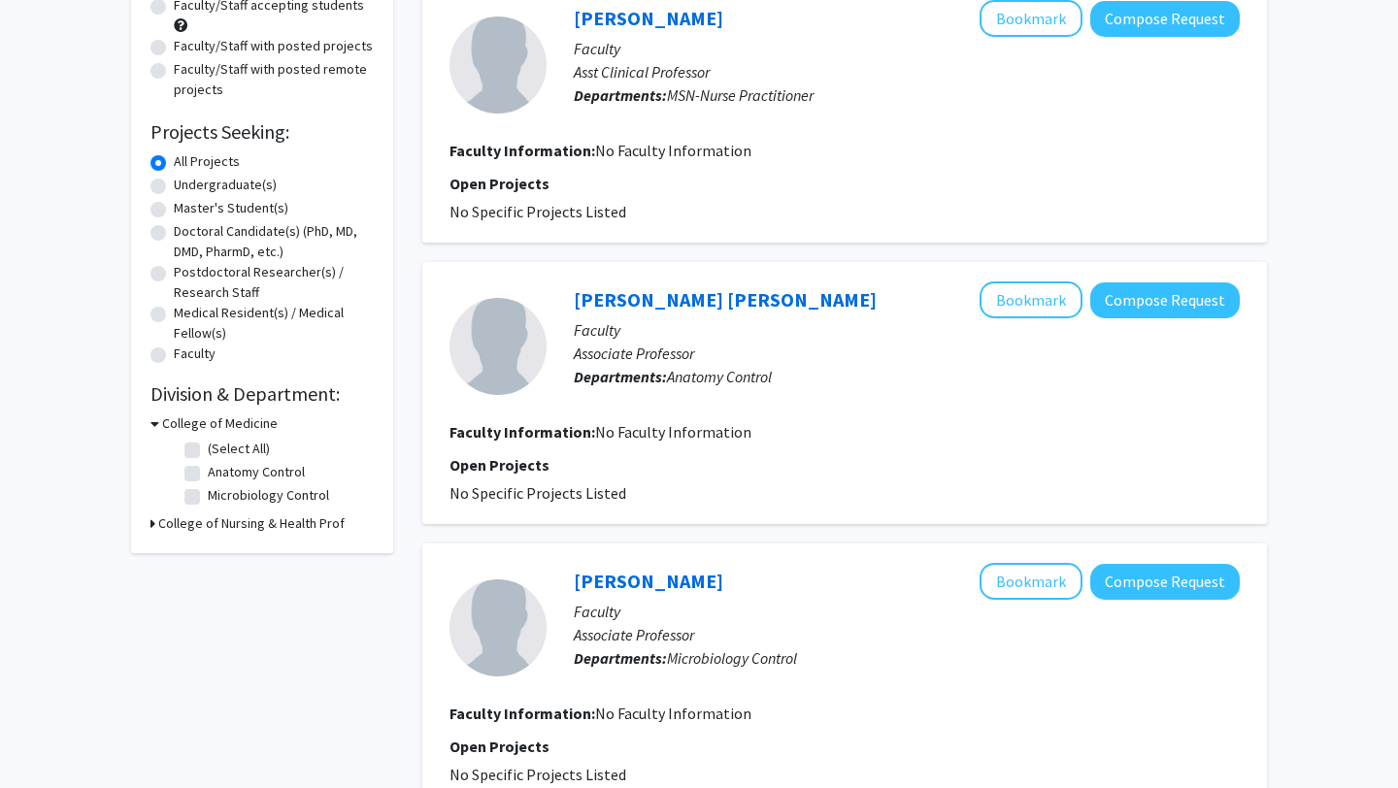
scroll to position [231, 0]
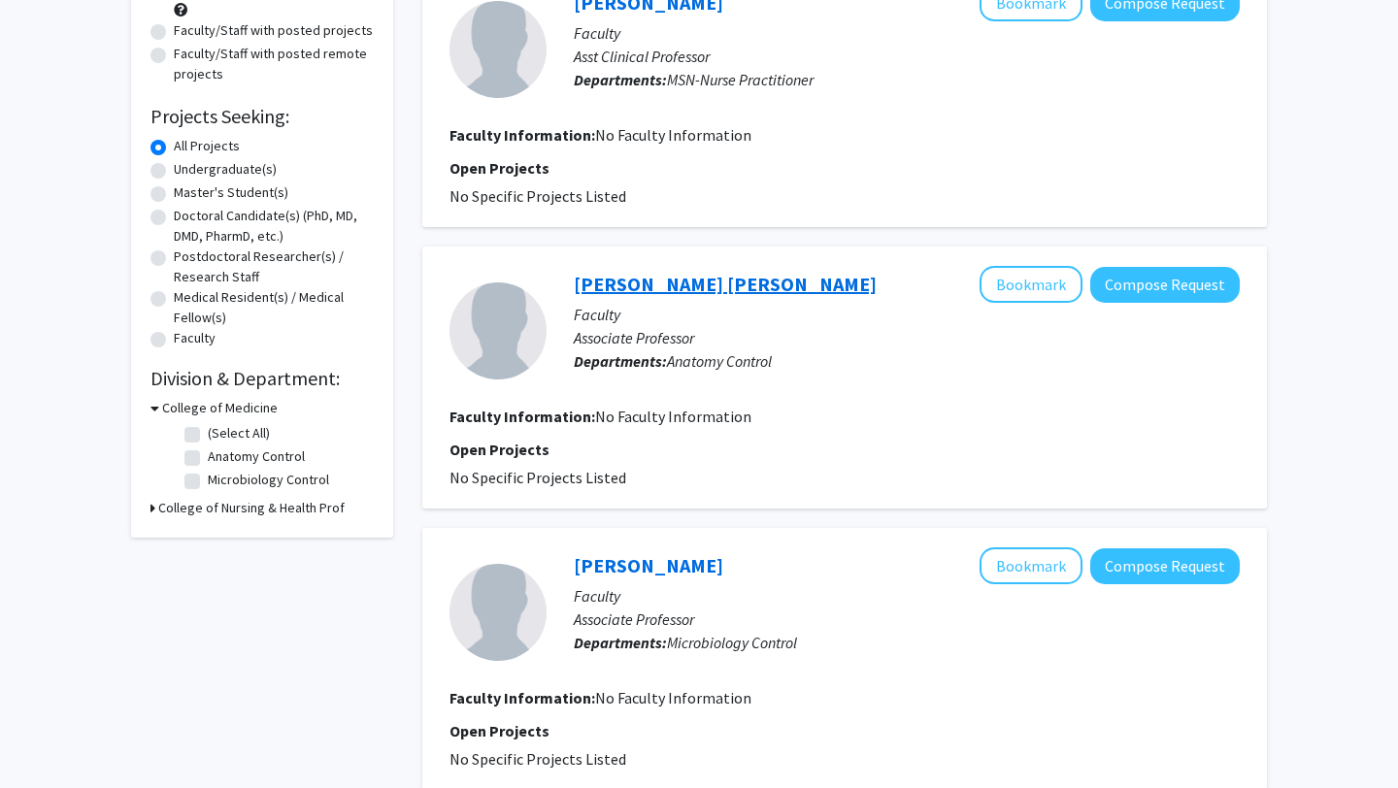
click at [617, 290] on link "[PERSON_NAME] [PERSON_NAME]" at bounding box center [725, 284] width 303 height 24
